Goal: Navigation & Orientation: Find specific page/section

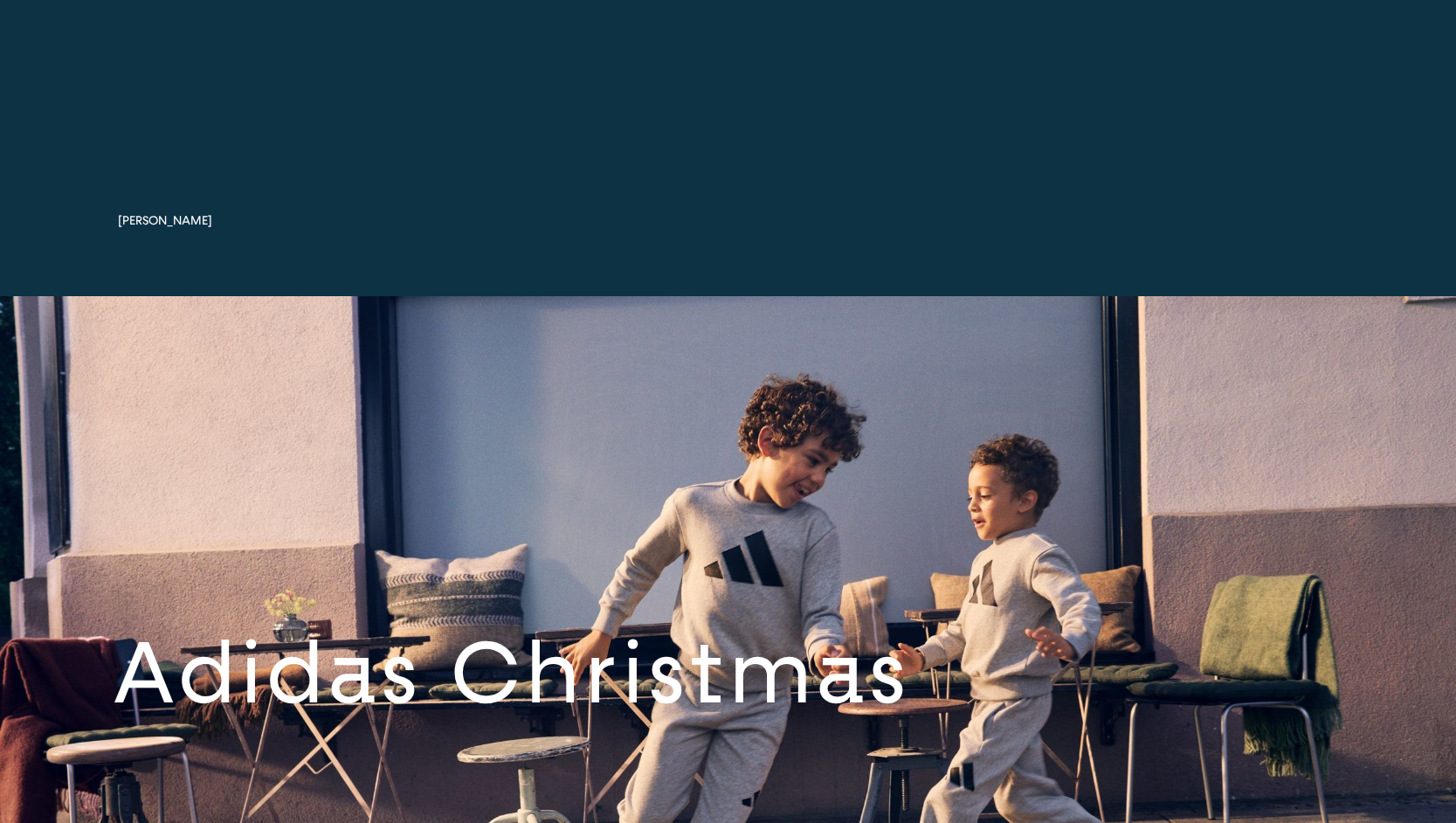
scroll to position [8751, 0]
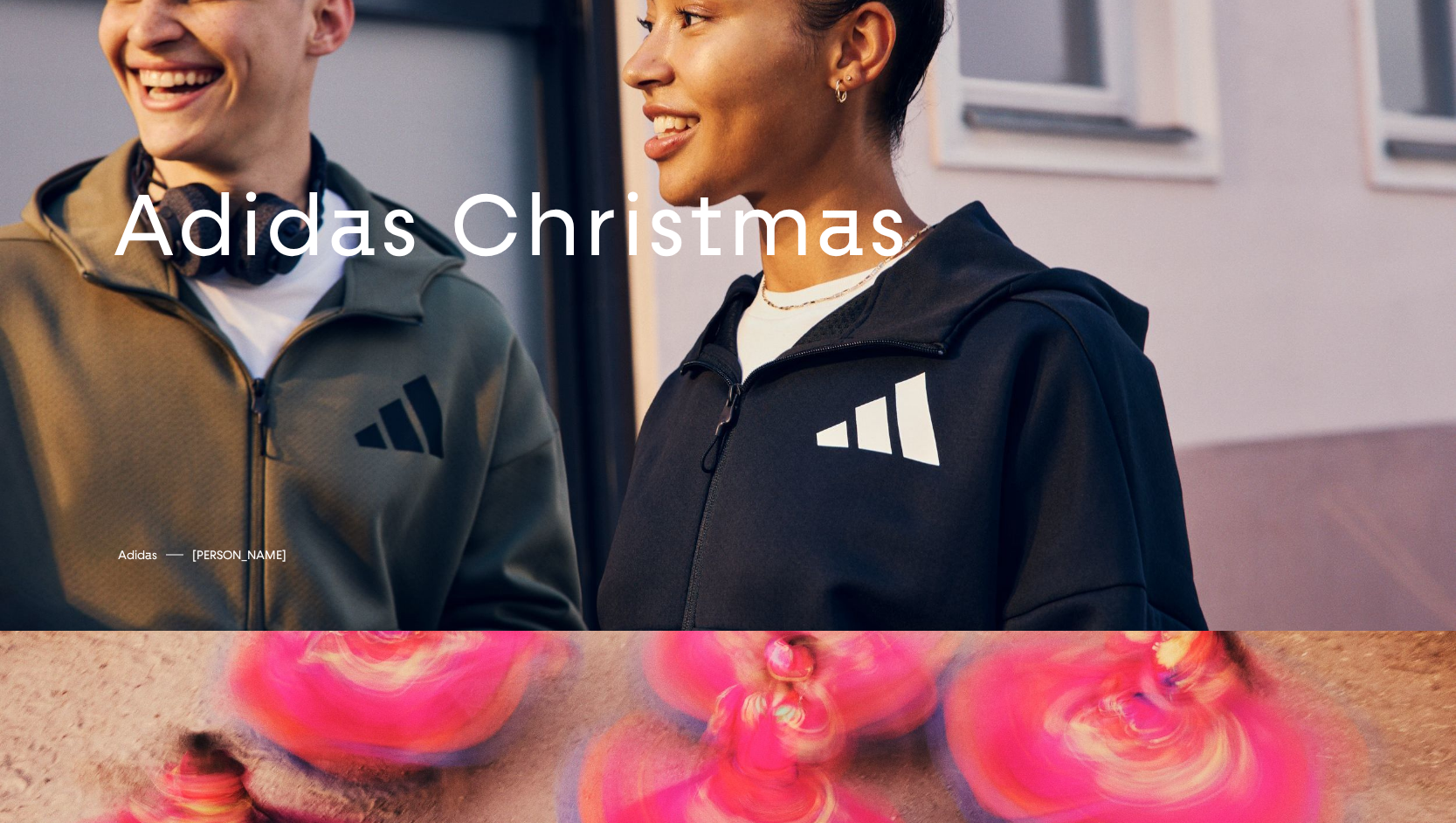
click at [683, 315] on link at bounding box center [728, 239] width 1456 height 782
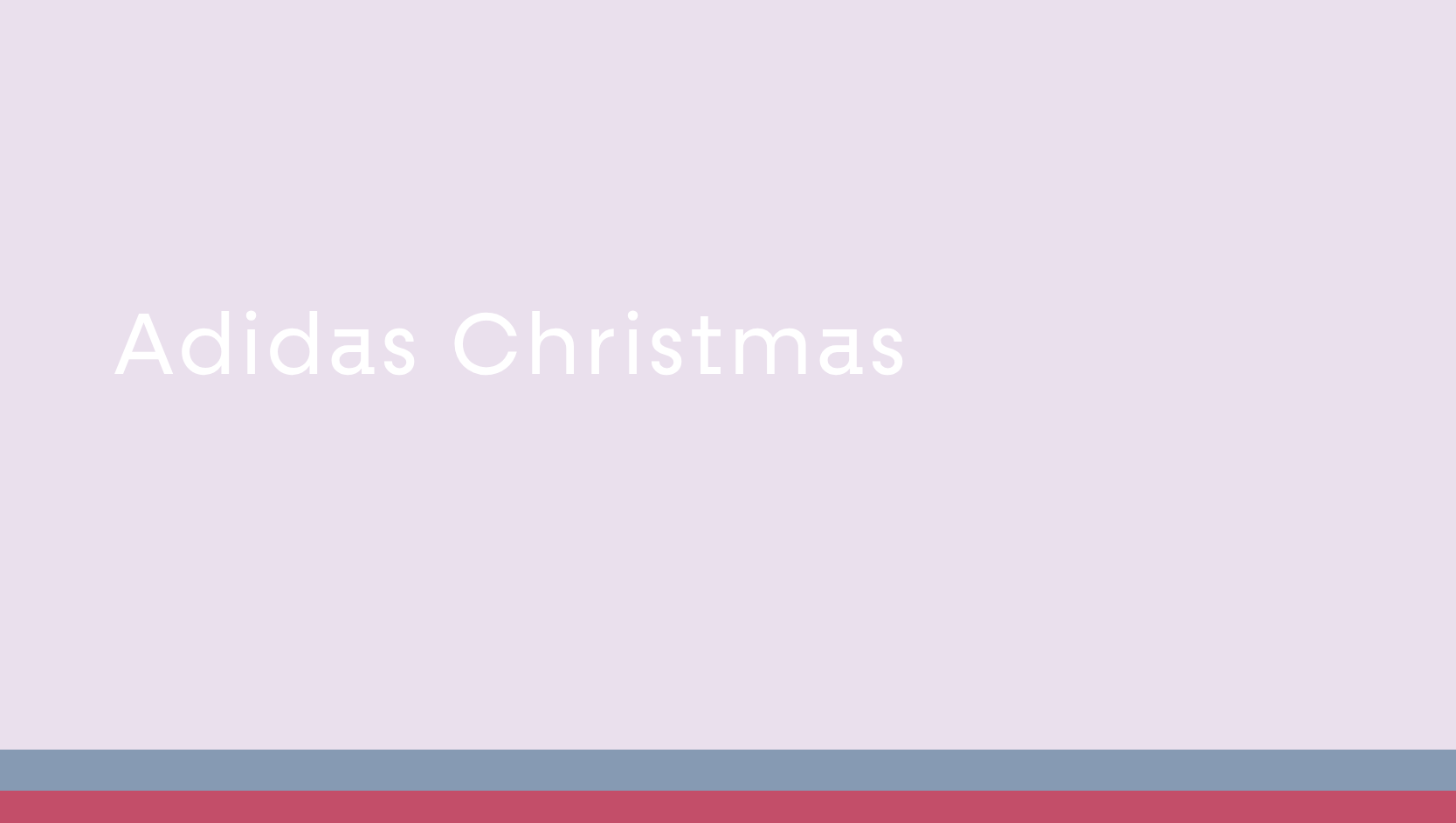
scroll to position [8600, 0]
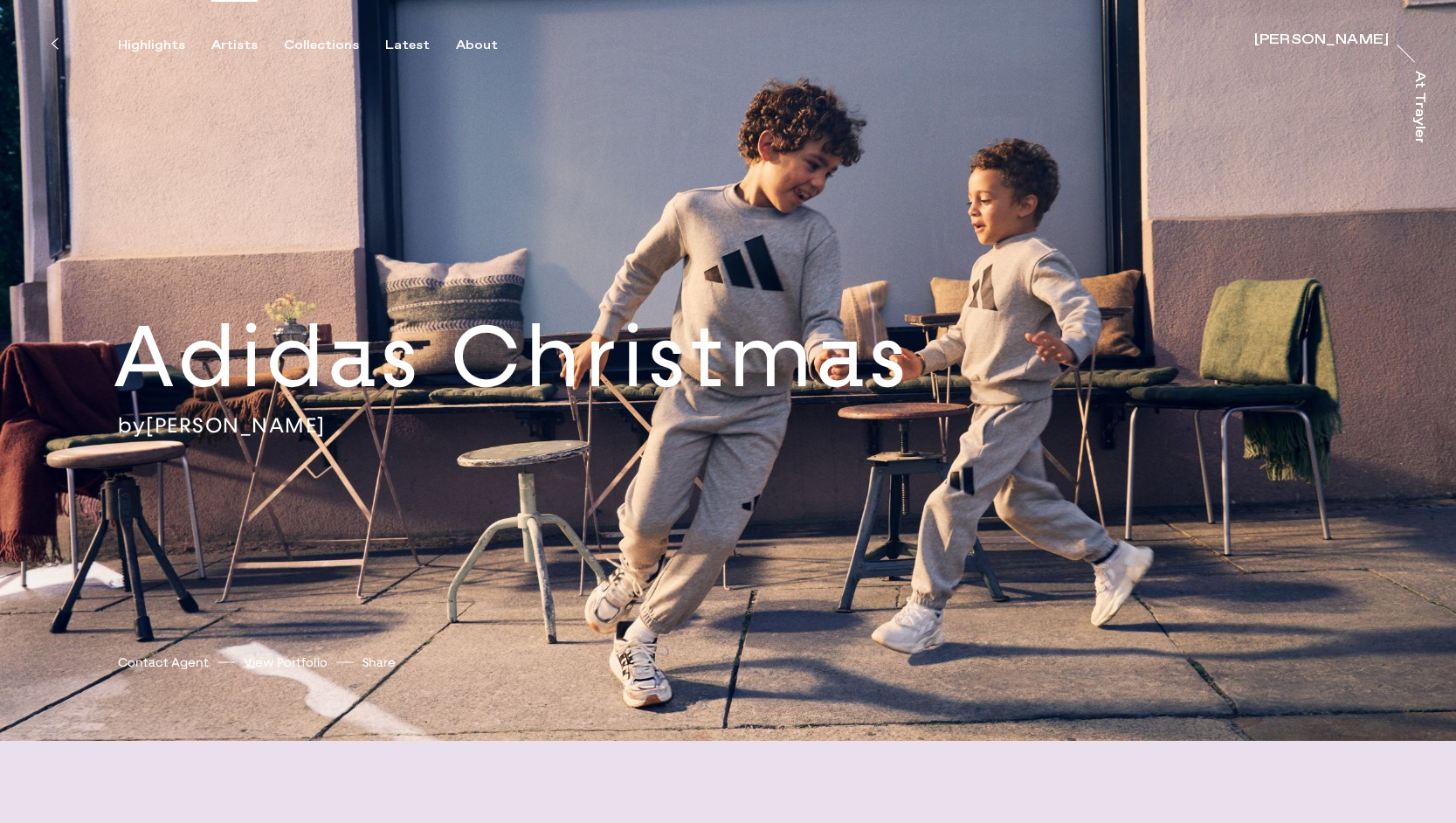
click at [233, 49] on div "Artists" at bounding box center [235, 45] width 46 height 16
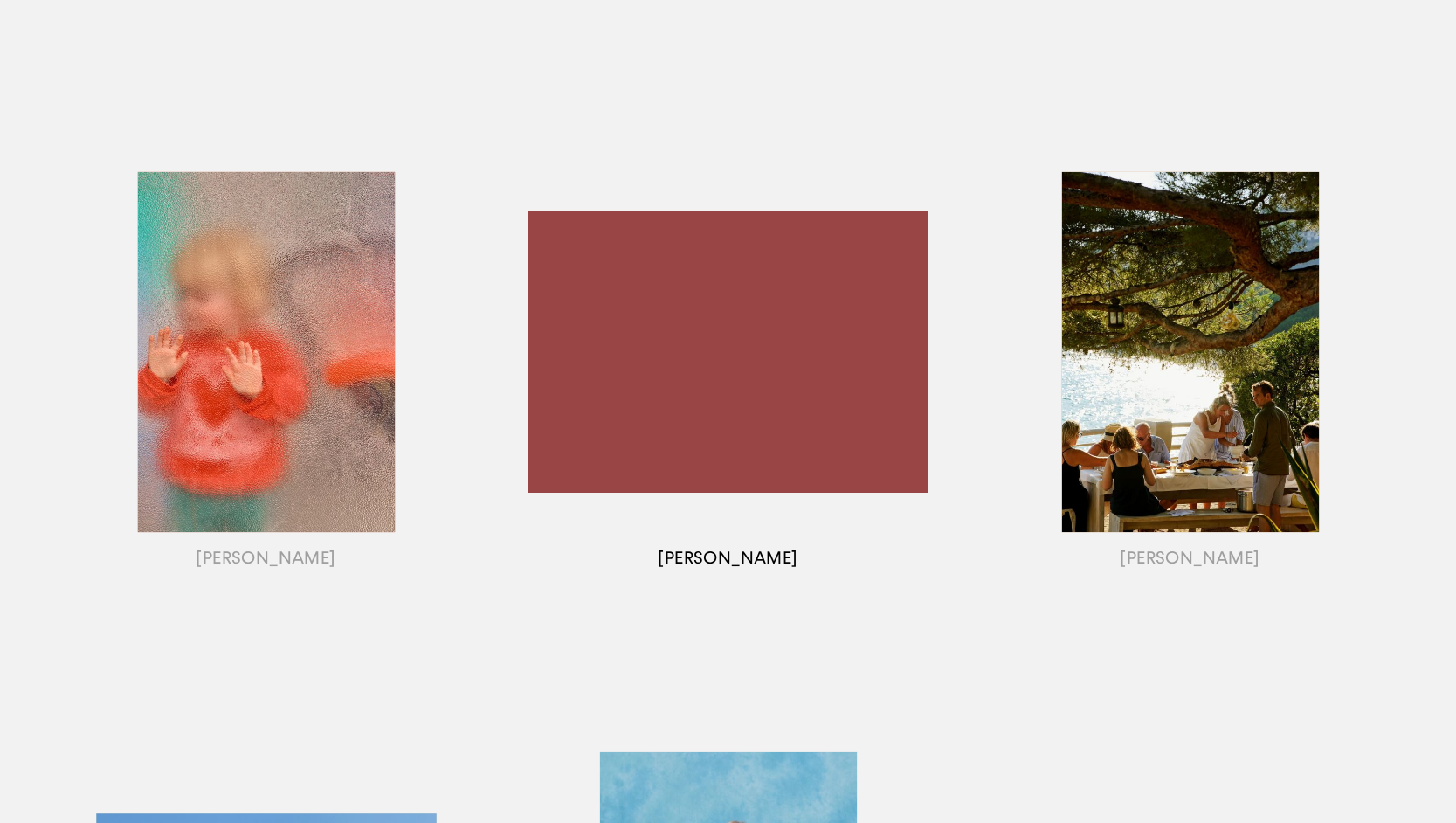
scroll to position [1344, 0]
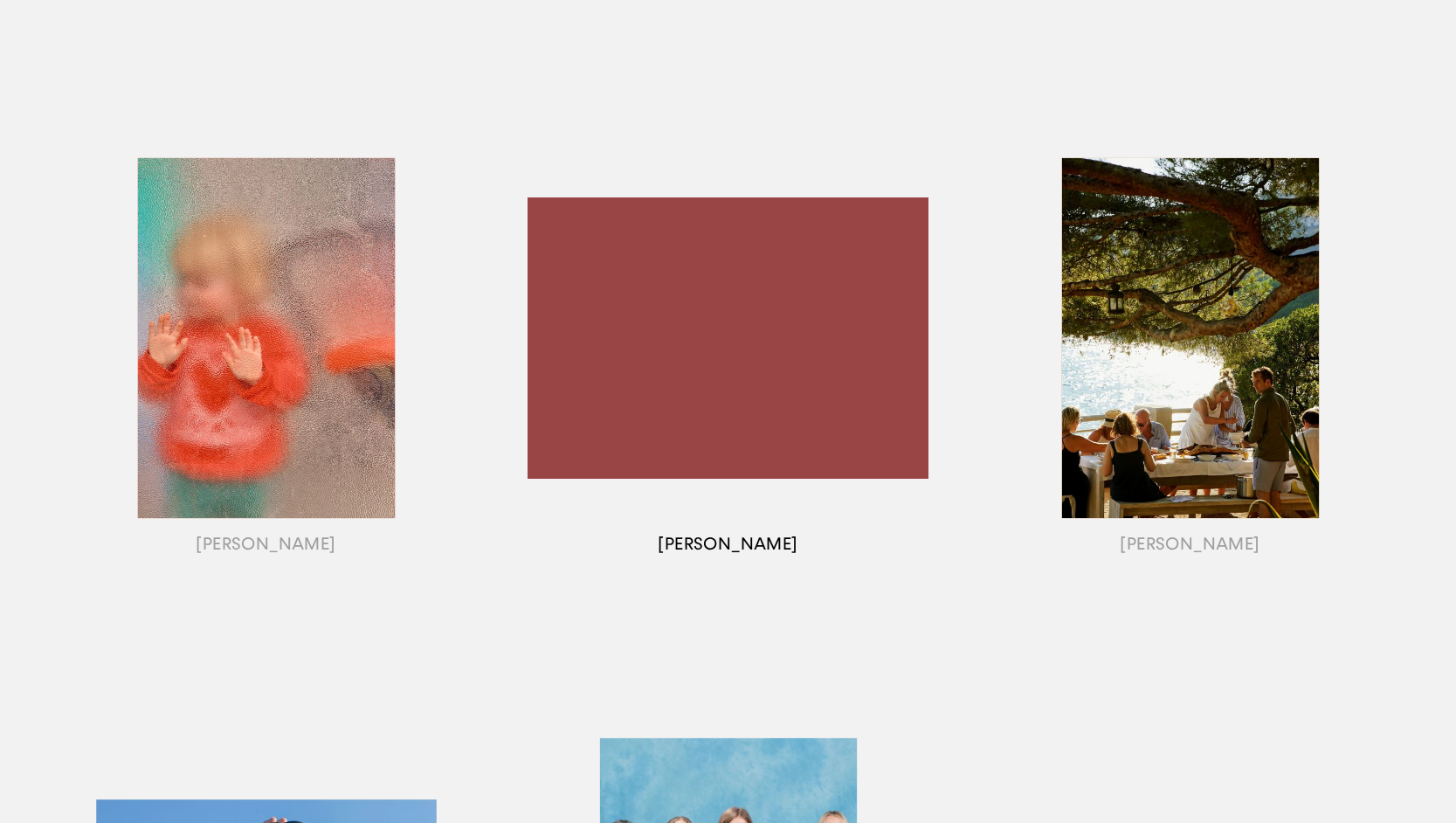
click at [568, 361] on div "button" at bounding box center [728, 359] width 462 height 545
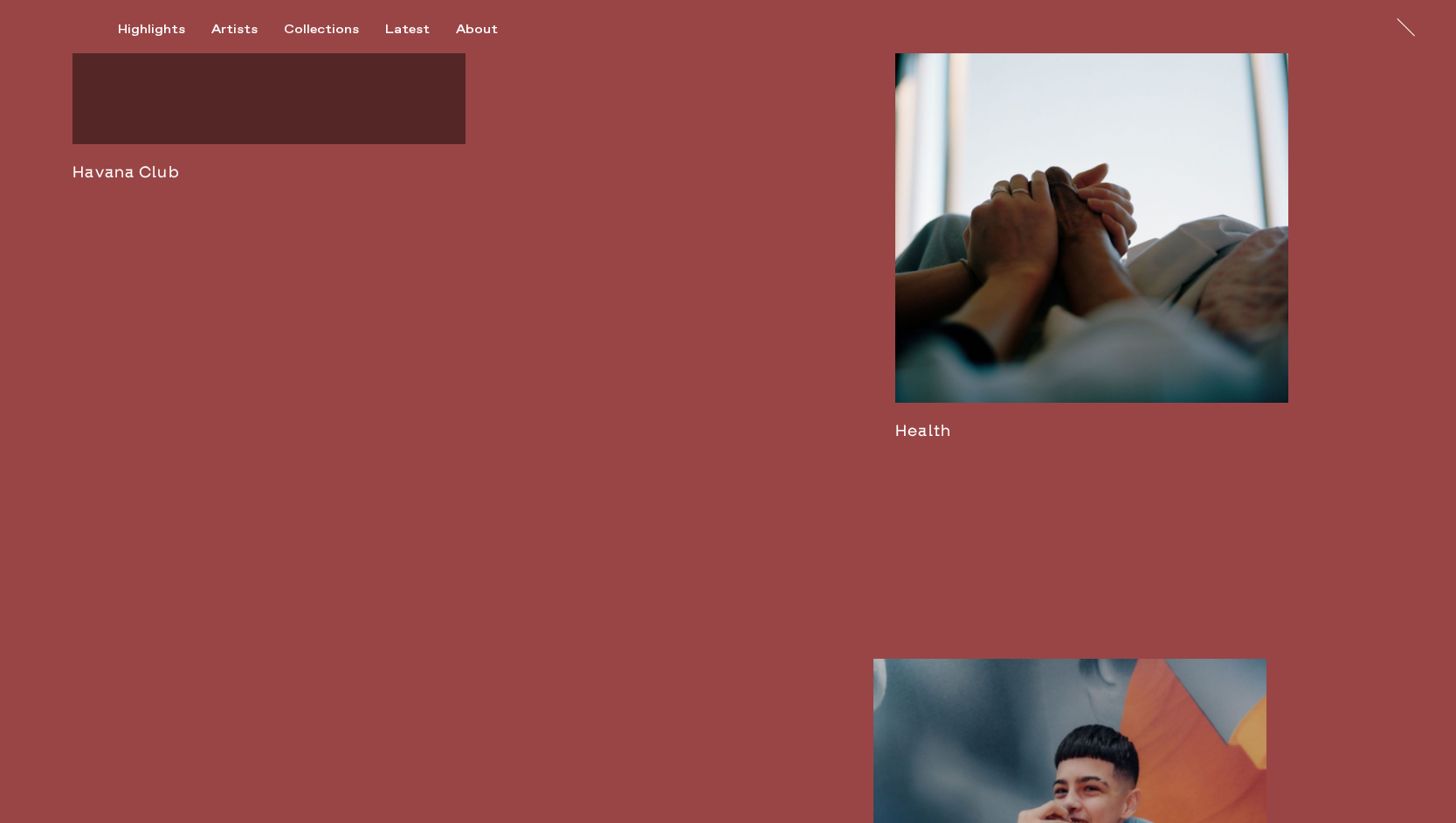
scroll to position [3586, 0]
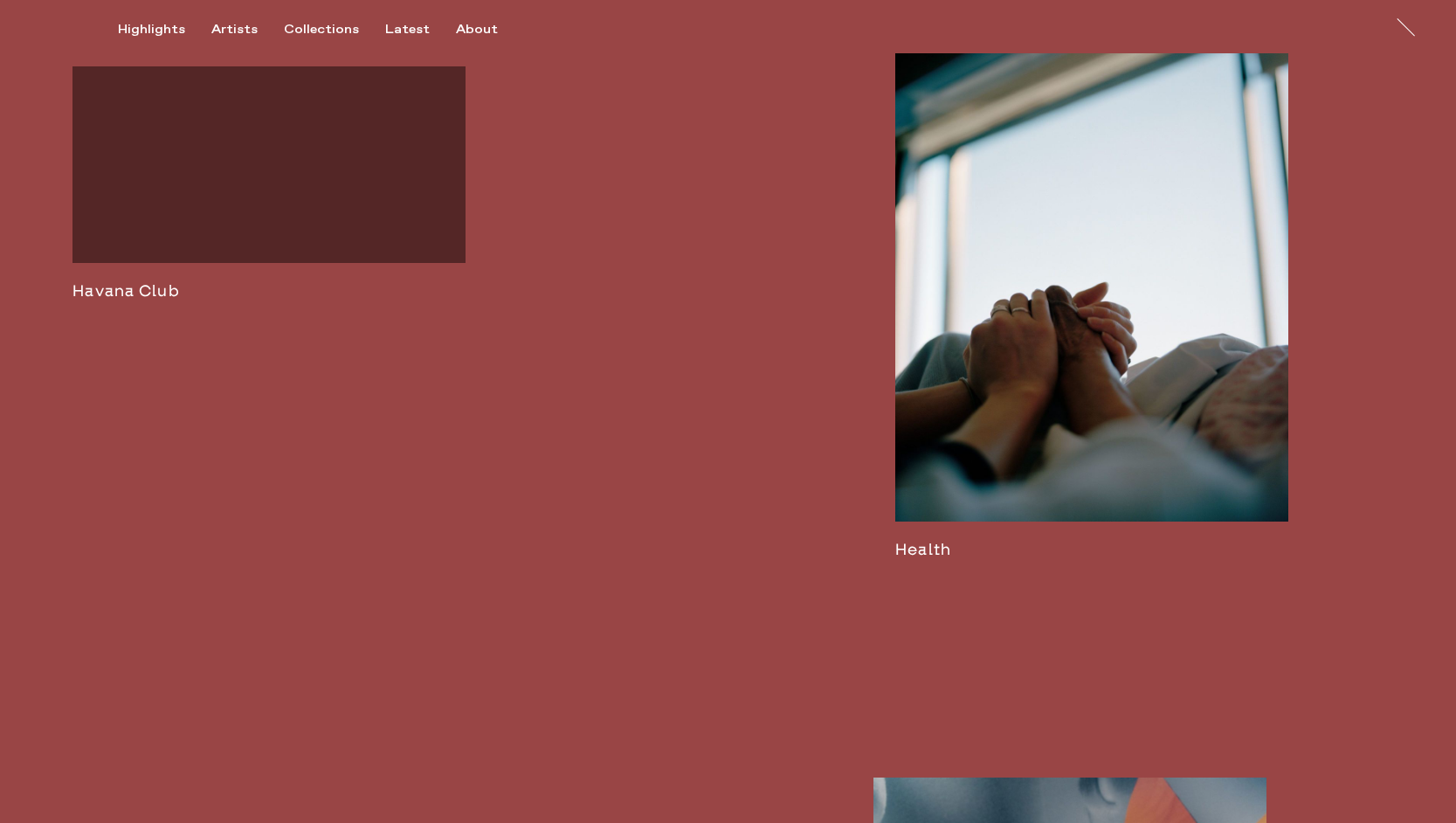
click at [253, 301] on link at bounding box center [269, 183] width 393 height 234
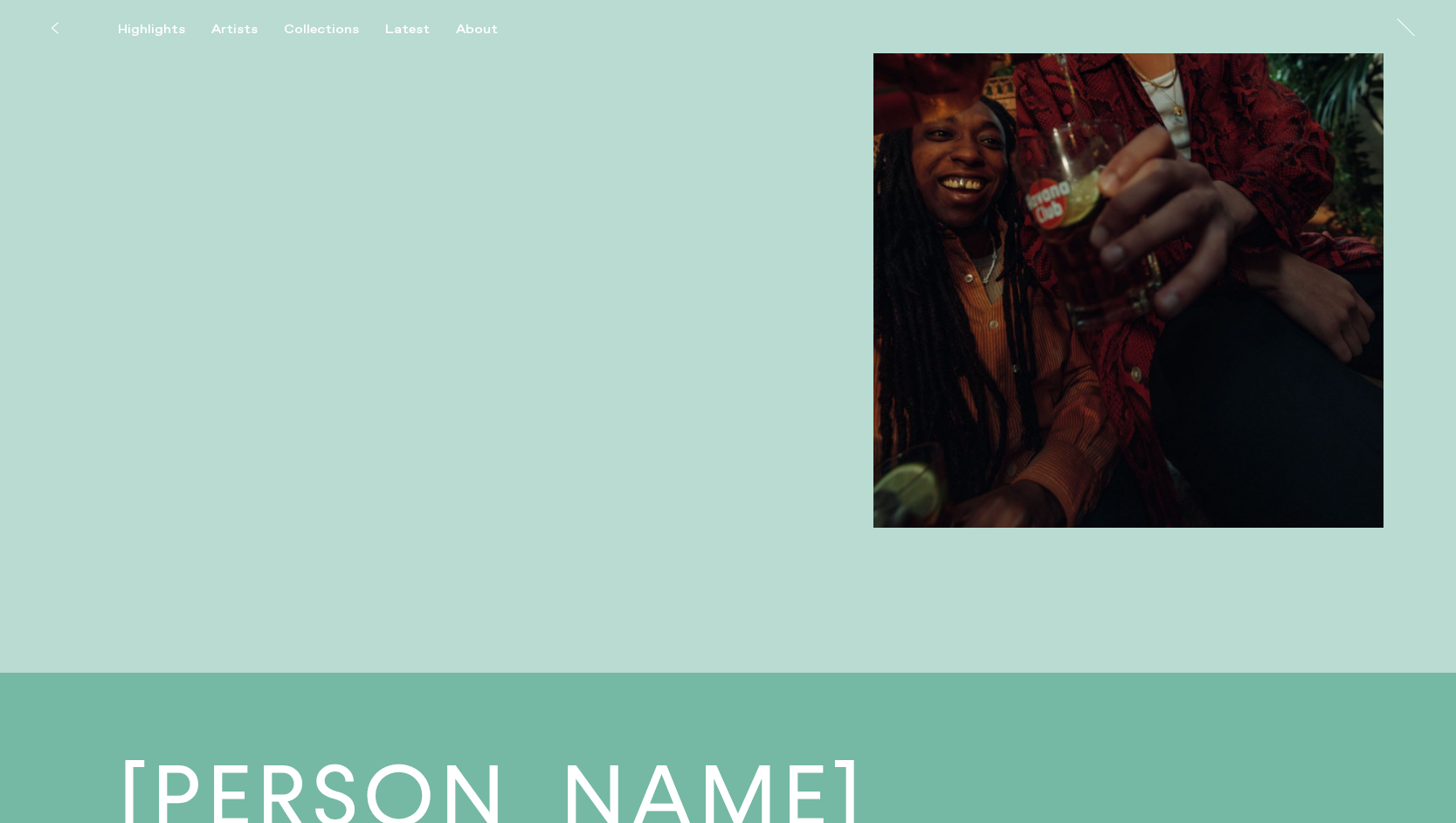
scroll to position [2857, 0]
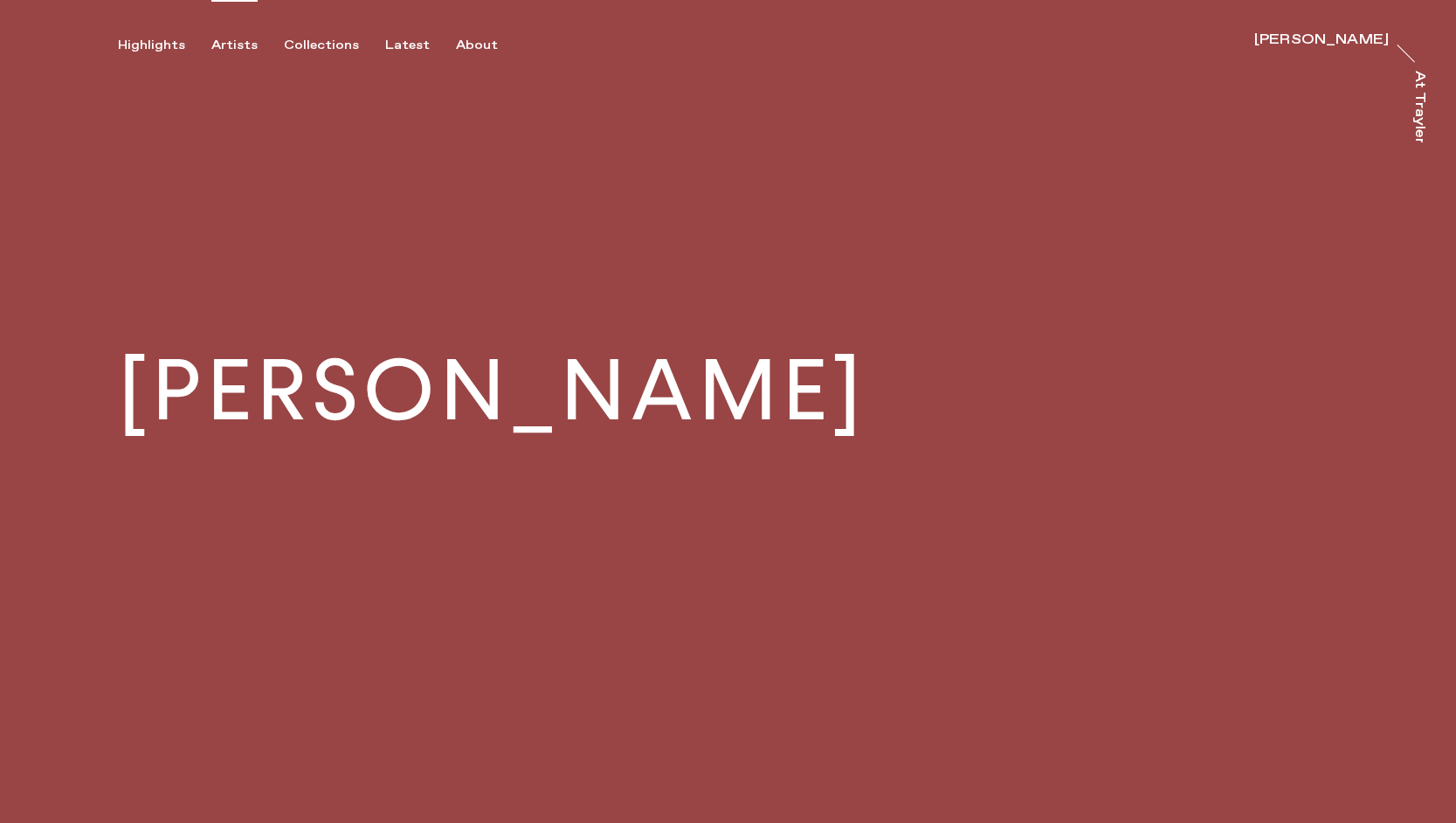
click at [226, 45] on div "Artists" at bounding box center [235, 45] width 46 height 16
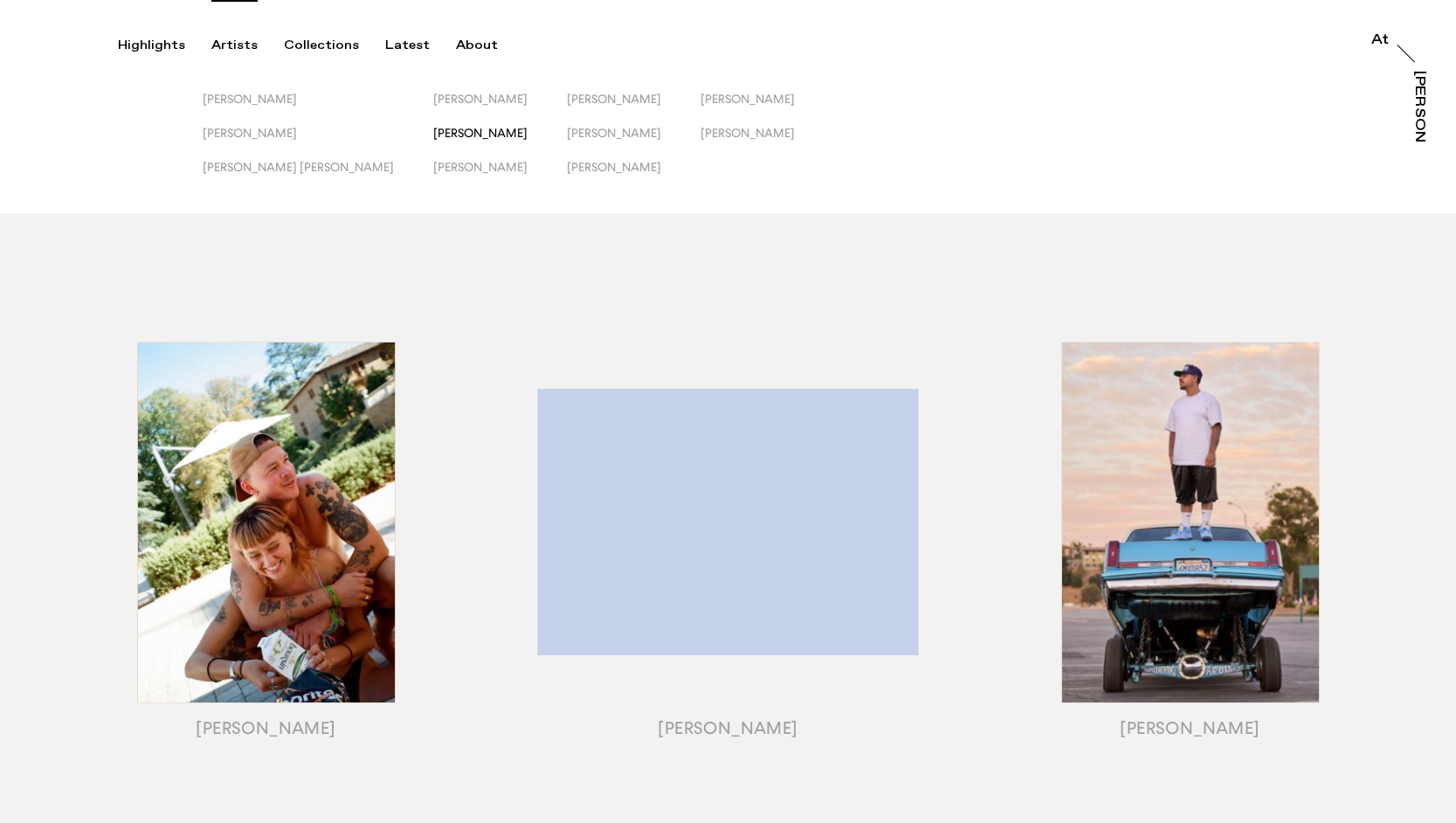
click at [402, 125] on div "Emily Scarlett Romain Jack Kenyon Jessica Eliza Ross Josh Edgoose Lewis Khan Ma…" at bounding box center [464, 142] width 524 height 102
click at [433, 135] on span "Lewis Khan" at bounding box center [480, 133] width 94 height 14
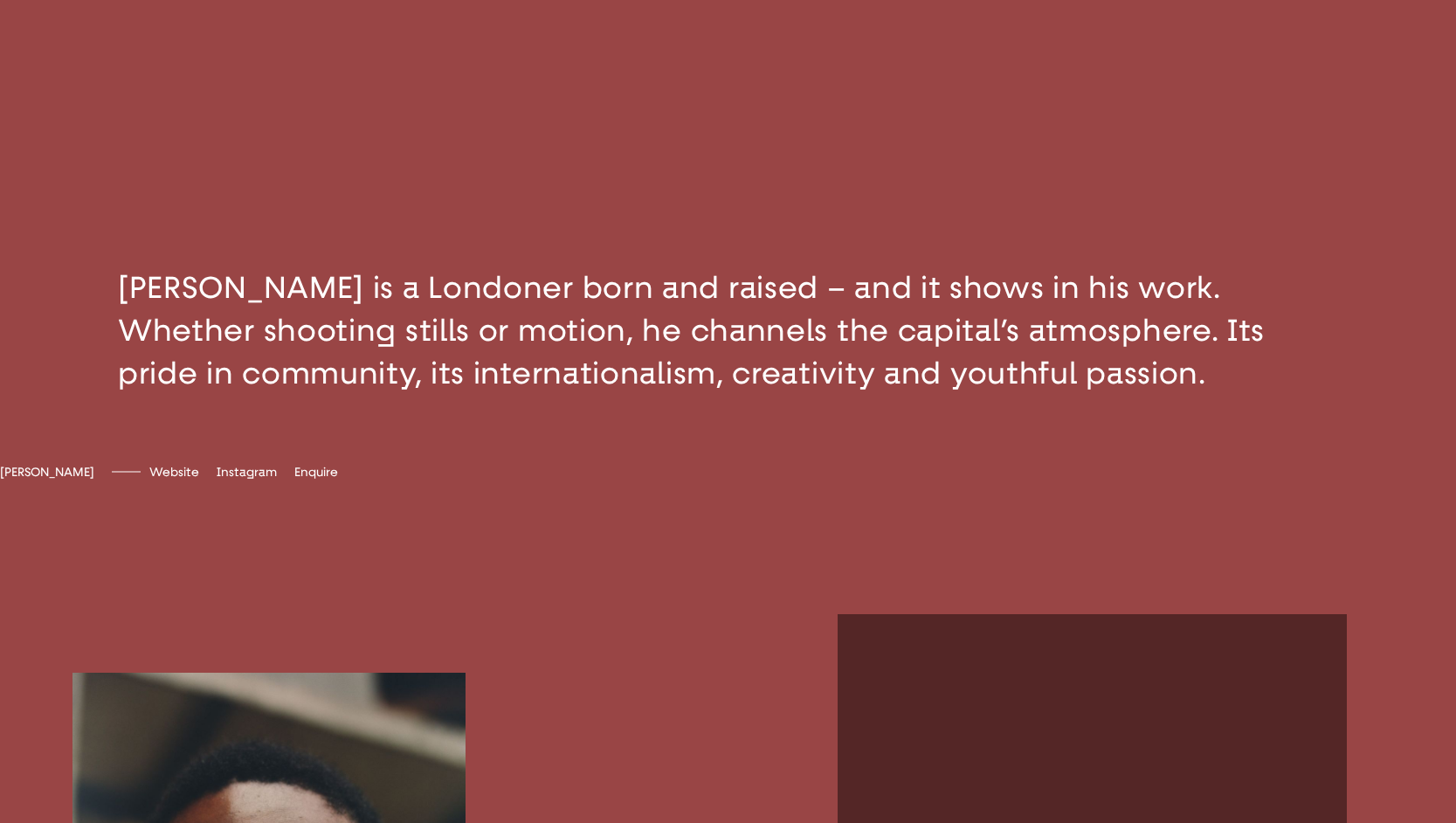
scroll to position [594, 0]
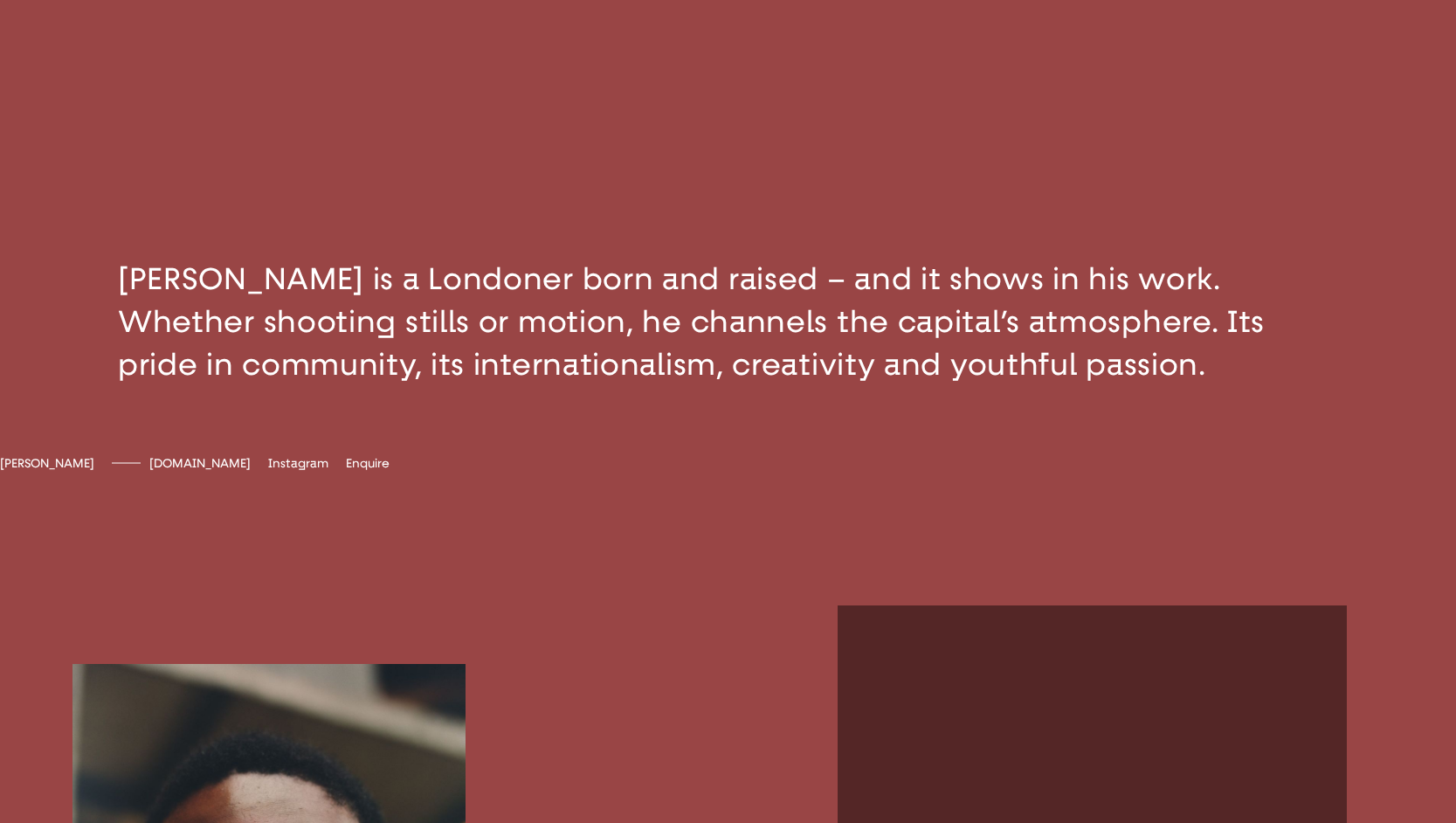
click at [251, 471] on span "lewiskhan.co.uk" at bounding box center [200, 464] width 101 height 15
